Goal: Use online tool/utility: Use online tool/utility

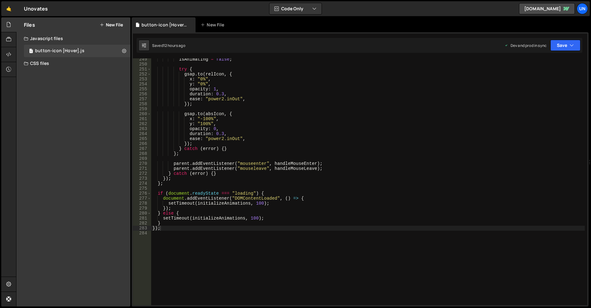
scroll to position [1285, 0]
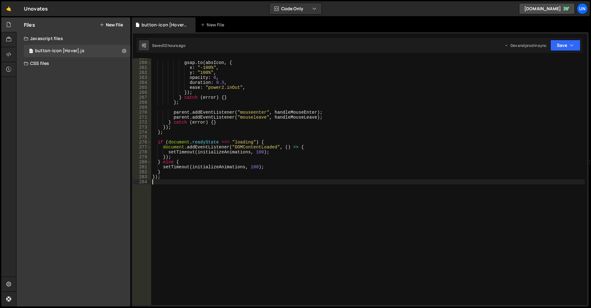
click at [166, 182] on div "gsap . to ( absIcon , { x : "-100%" , y : "100%" , opacity : 0 , duration : 0.3…" at bounding box center [368, 183] width 434 height 257
click at [167, 178] on div "gsap . to ( absIcon , { x : "-100%" , y : "100%" , opacity : 0 , duration : 0.3…" at bounding box center [368, 183] width 434 height 257
type textarea "});"
click at [165, 183] on div "gsap . to ( absIcon , { x : "-100%" , y : "100%" , opacity : 0 , duration : 0.3…" at bounding box center [368, 183] width 434 height 257
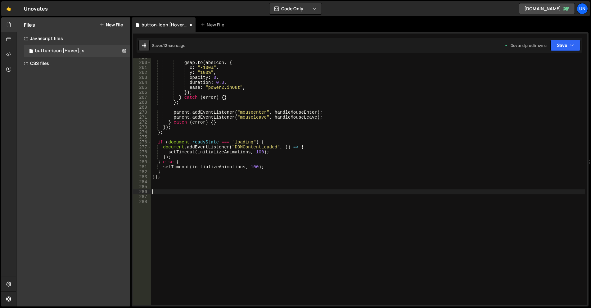
paste textarea "initBtnWrapAnimation();"
type textarea "initBtnWrapAnimation();"
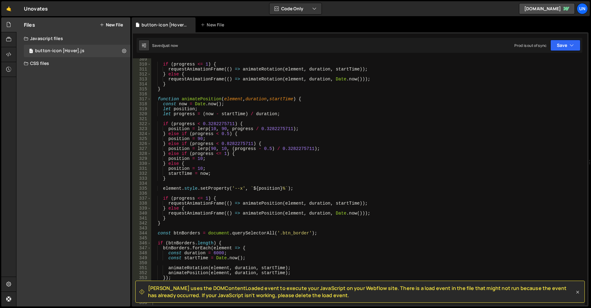
click at [577, 294] on icon at bounding box center [578, 292] width 6 height 6
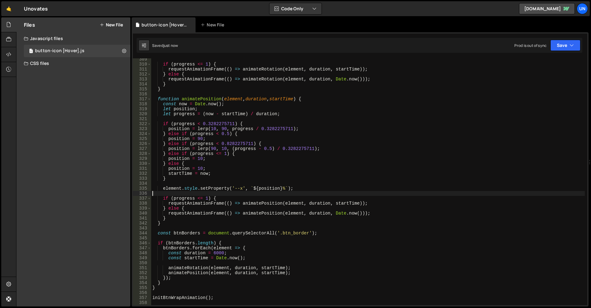
click at [373, 194] on div "if ( progress <= 1 ) { requestAnimationFrame (( ) => animateRotation ( element …" at bounding box center [368, 185] width 434 height 257
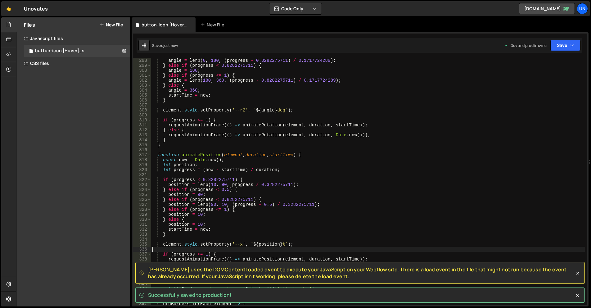
scroll to position [1475, 0]
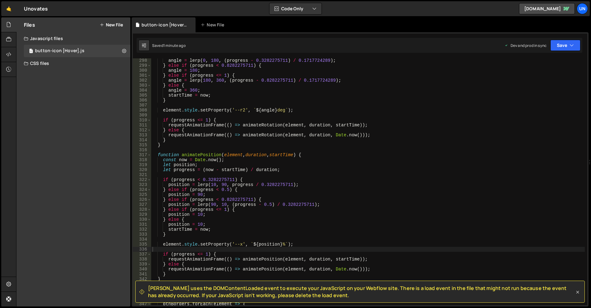
click at [575, 292] on icon at bounding box center [578, 292] width 6 height 6
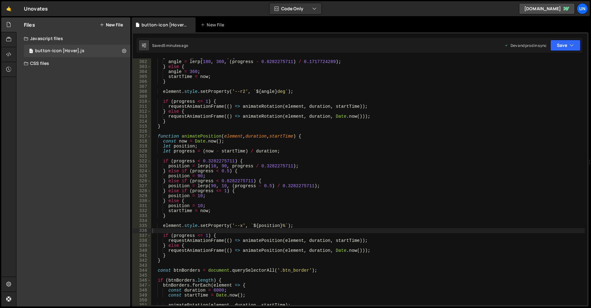
scroll to position [1568, 0]
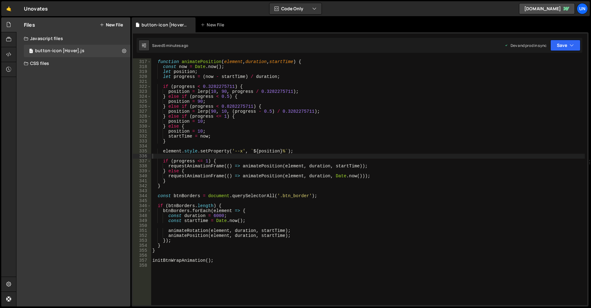
click at [230, 267] on div "function animatePosition ( element , duration , startTime ) { const now = Date …" at bounding box center [368, 182] width 434 height 257
type textarea "initBtnWrapAnimation();"
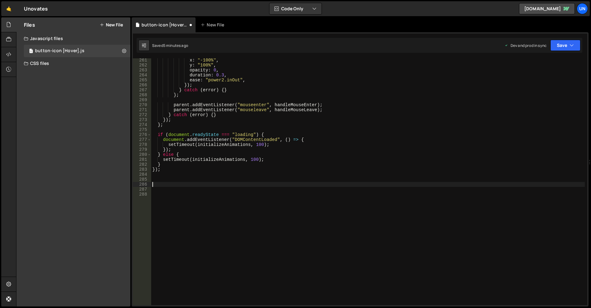
paste textarea "initBtnWrapAnimation();"
type textarea "initBtnWrapAnimation();"
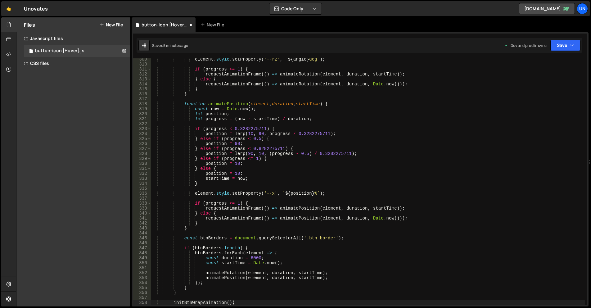
scroll to position [1531, 0]
